Goal: Information Seeking & Learning: Learn about a topic

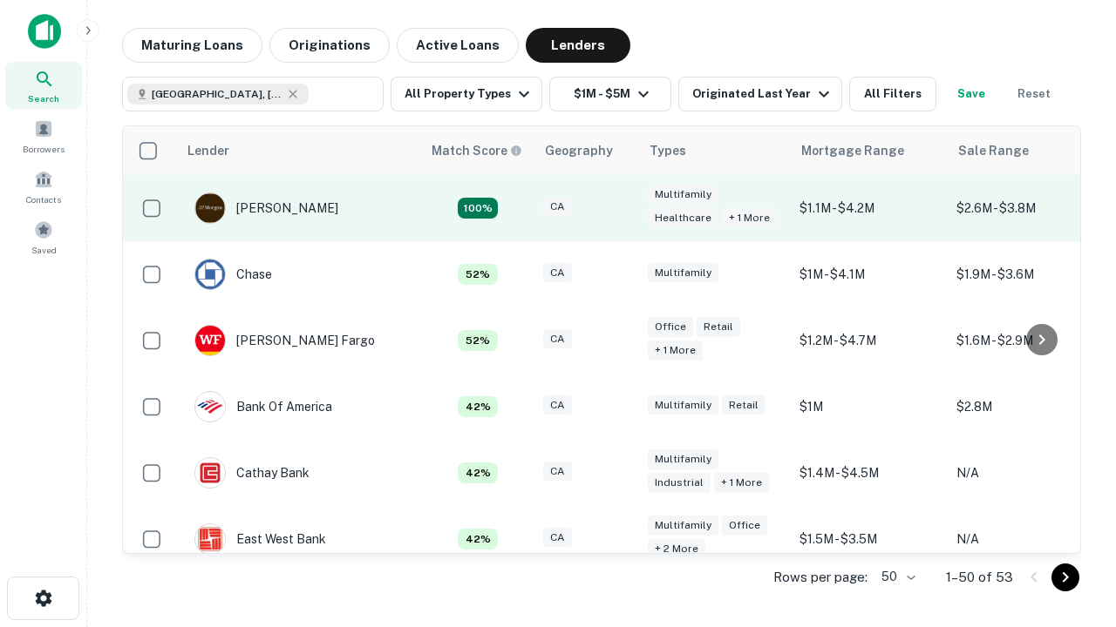
click at [619, 208] on div "CA" at bounding box center [586, 209] width 87 height 24
